Goal: Answer question/provide support

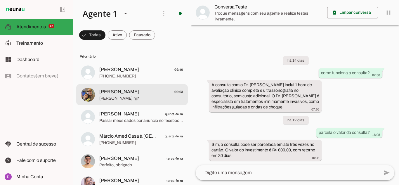
click at [117, 99] on span "[PERSON_NAME] hj?" at bounding box center [141, 98] width 84 height 6
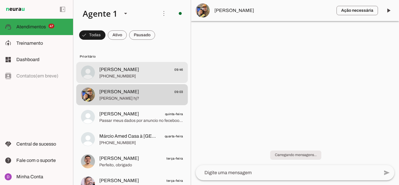
click at [126, 75] on span "[PHONE_NUMBER]" at bounding box center [141, 76] width 84 height 6
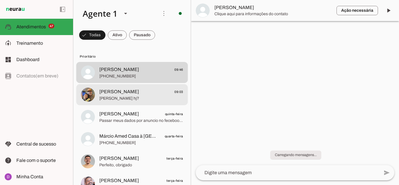
click at [125, 97] on span "[PERSON_NAME] hj?" at bounding box center [141, 98] width 84 height 6
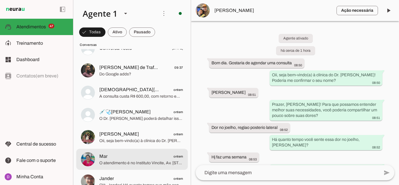
scroll to position [1168, 0]
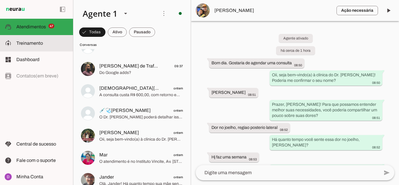
click at [47, 40] on slot at bounding box center [42, 43] width 52 height 7
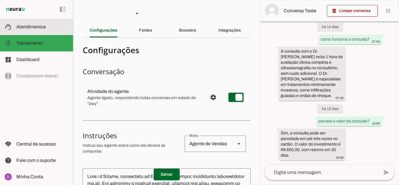
click at [26, 33] on md-item "support_agent Atendimentos Atendimentos" at bounding box center [36, 27] width 73 height 16
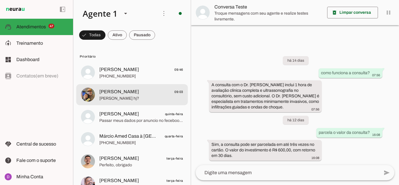
click at [111, 83] on md-item "[PERSON_NAME] 09:03 Teria horario hj?" at bounding box center [132, 72] width 112 height 21
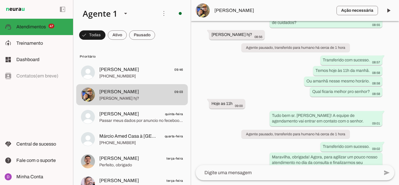
scroll to position [319, 0]
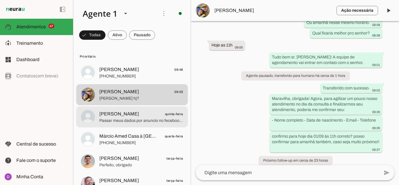
click at [103, 113] on span "[PERSON_NAME]" at bounding box center [119, 113] width 40 height 7
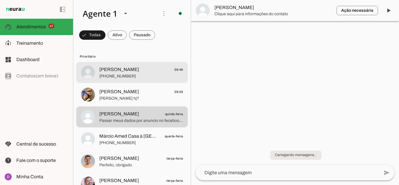
click at [126, 77] on span "[PHONE_NUMBER]" at bounding box center [141, 76] width 84 height 6
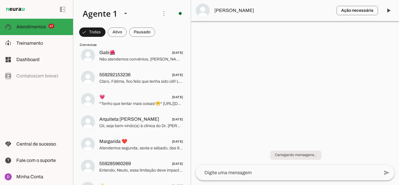
scroll to position [3037, 0]
